Goal: Task Accomplishment & Management: Use online tool/utility

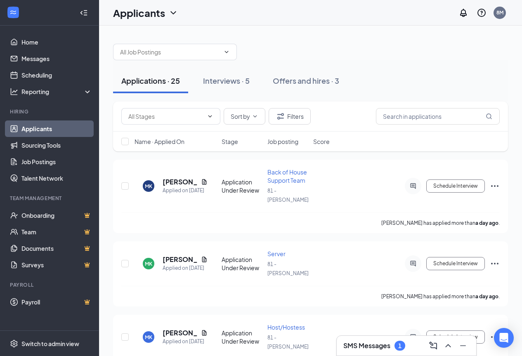
click at [379, 346] on h3 "SMS Messages" at bounding box center [366, 345] width 47 height 9
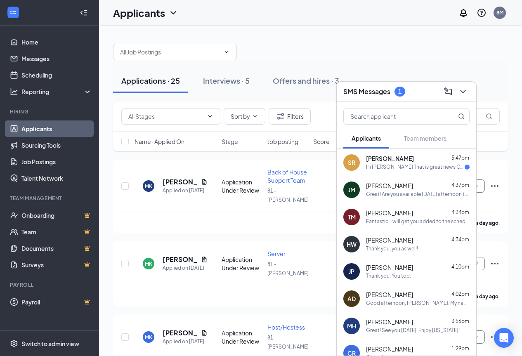
click at [403, 164] on div "Hi [PERSON_NAME] That is great news Can I come in [DATE] evening around 5 pm Th…" at bounding box center [415, 167] width 99 height 7
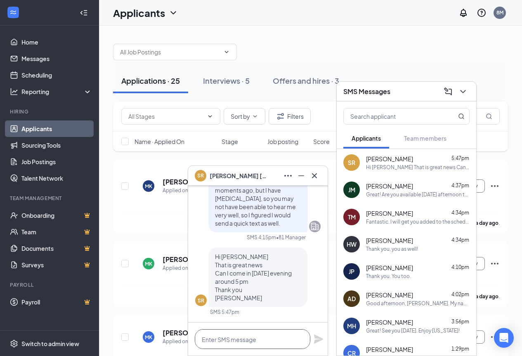
click at [290, 333] on textarea at bounding box center [252, 339] width 115 height 20
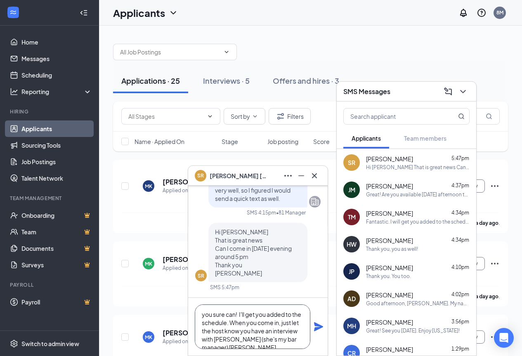
scroll to position [9, 0]
click at [283, 339] on textarea "you sure can! I'll get you added to the schedule. When you come in, just let th…" at bounding box center [252, 326] width 115 height 45
drag, startPoint x: 283, startPoint y: 339, endPoint x: 151, endPoint y: 343, distance: 132.4
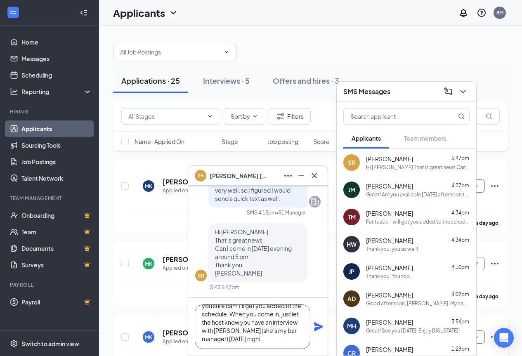
type textarea "you sure can! I'll get you added to the schedule. When you come in, just let th…"
click at [315, 325] on icon "Plane" at bounding box center [318, 326] width 9 height 9
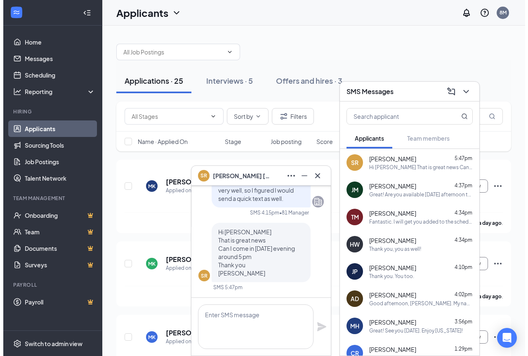
scroll to position [0, 0]
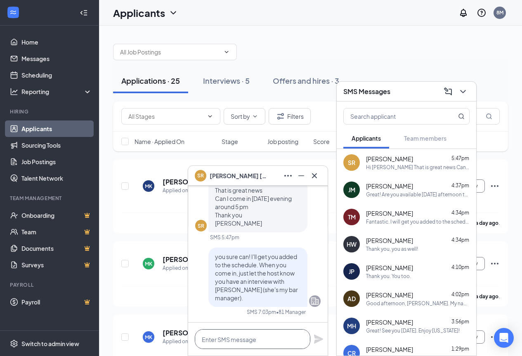
click at [279, 337] on textarea at bounding box center [252, 339] width 115 height 20
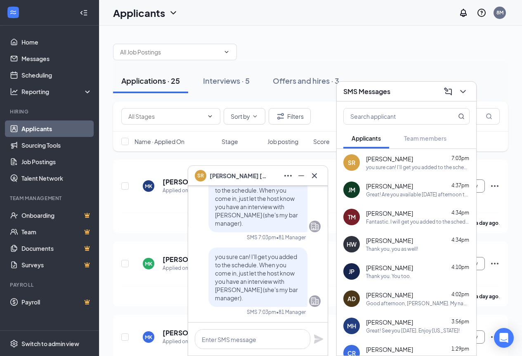
click at [408, 53] on div at bounding box center [310, 47] width 395 height 25
drag, startPoint x: 464, startPoint y: 91, endPoint x: 441, endPoint y: 102, distance: 25.1
click at [464, 92] on icon "ChevronDown" at bounding box center [463, 92] width 10 height 10
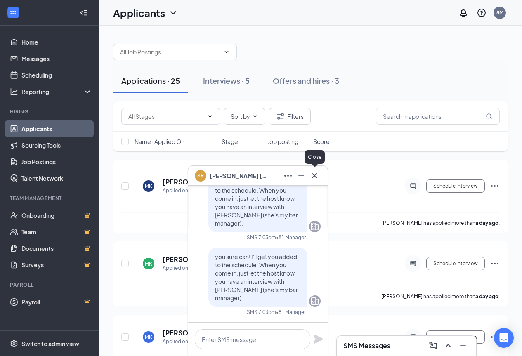
click at [311, 179] on icon "Cross" at bounding box center [314, 176] width 10 height 10
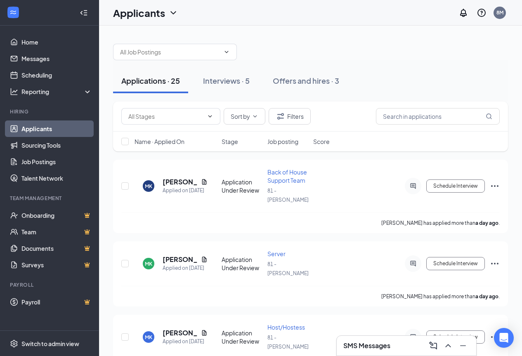
click at [350, 141] on div "Name · Applied On Stage Job posting Score" at bounding box center [310, 142] width 395 height 20
click at [419, 121] on input "text" at bounding box center [438, 116] width 124 height 16
type input "[PERSON_NAME]"
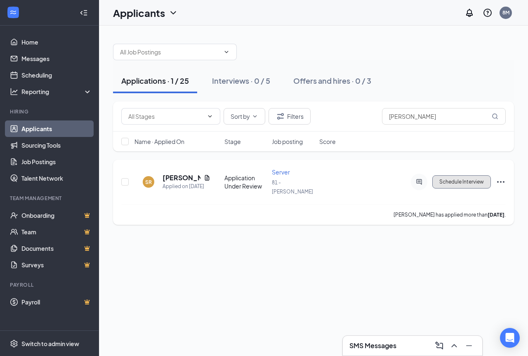
click at [477, 179] on button "Schedule Interview" at bounding box center [461, 181] width 59 height 13
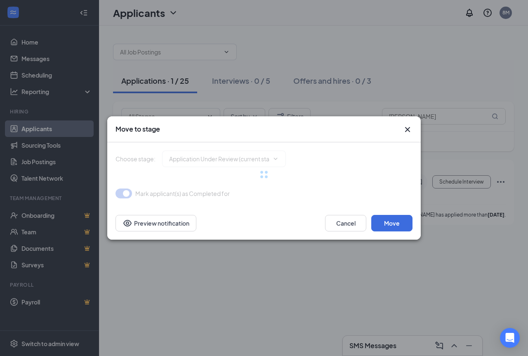
type input "Onsite Interview (next stage)"
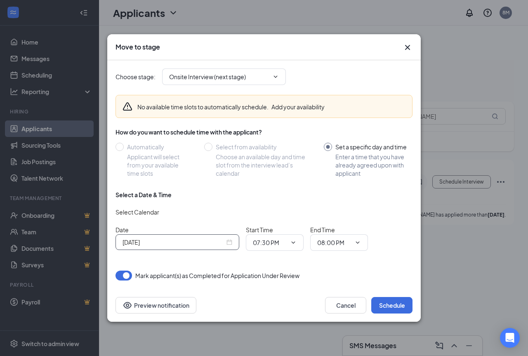
click at [231, 242] on div "[DATE]" at bounding box center [177, 242] width 110 height 9
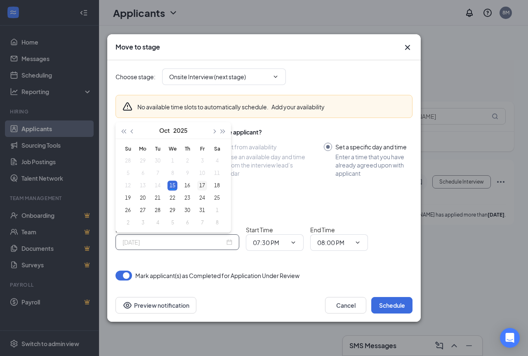
click at [187, 186] on div "16" at bounding box center [187, 186] width 10 height 10
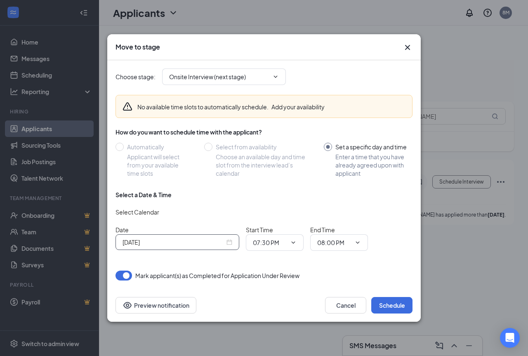
type input "[DATE]"
click at [294, 242] on icon "ChevronDown" at bounding box center [293, 242] width 7 height 7
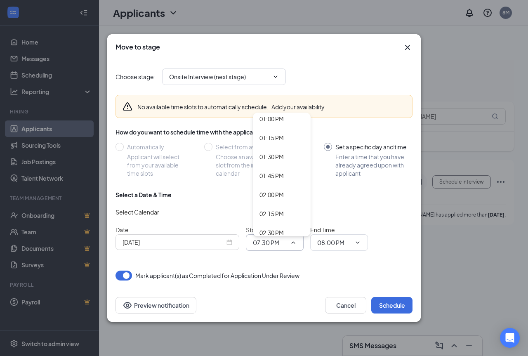
scroll to position [1279, 0]
click at [277, 137] on div "05:00 PM" at bounding box center [271, 133] width 24 height 9
type input "05:00 PM"
click at [354, 244] on icon "ChevronDown" at bounding box center [357, 242] width 7 height 7
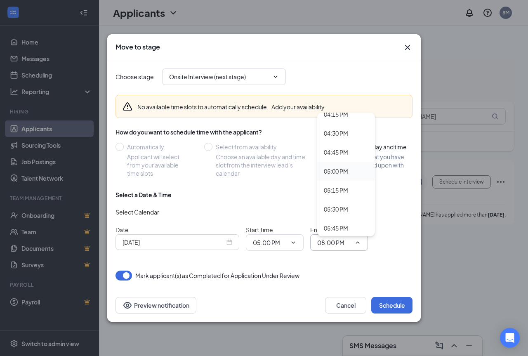
scroll to position [1237, 0]
click at [345, 210] on div "05:30 PM" at bounding box center [336, 212] width 24 height 9
type input "05:30 PM"
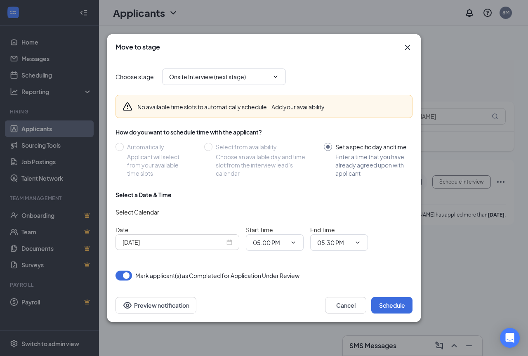
click at [353, 282] on div "Choose stage : Onsite Interview (next stage) No available time slots to automat…" at bounding box center [263, 174] width 297 height 228
click at [404, 307] on button "Schedule" at bounding box center [391, 305] width 41 height 16
